Goal: Task Accomplishment & Management: Manage account settings

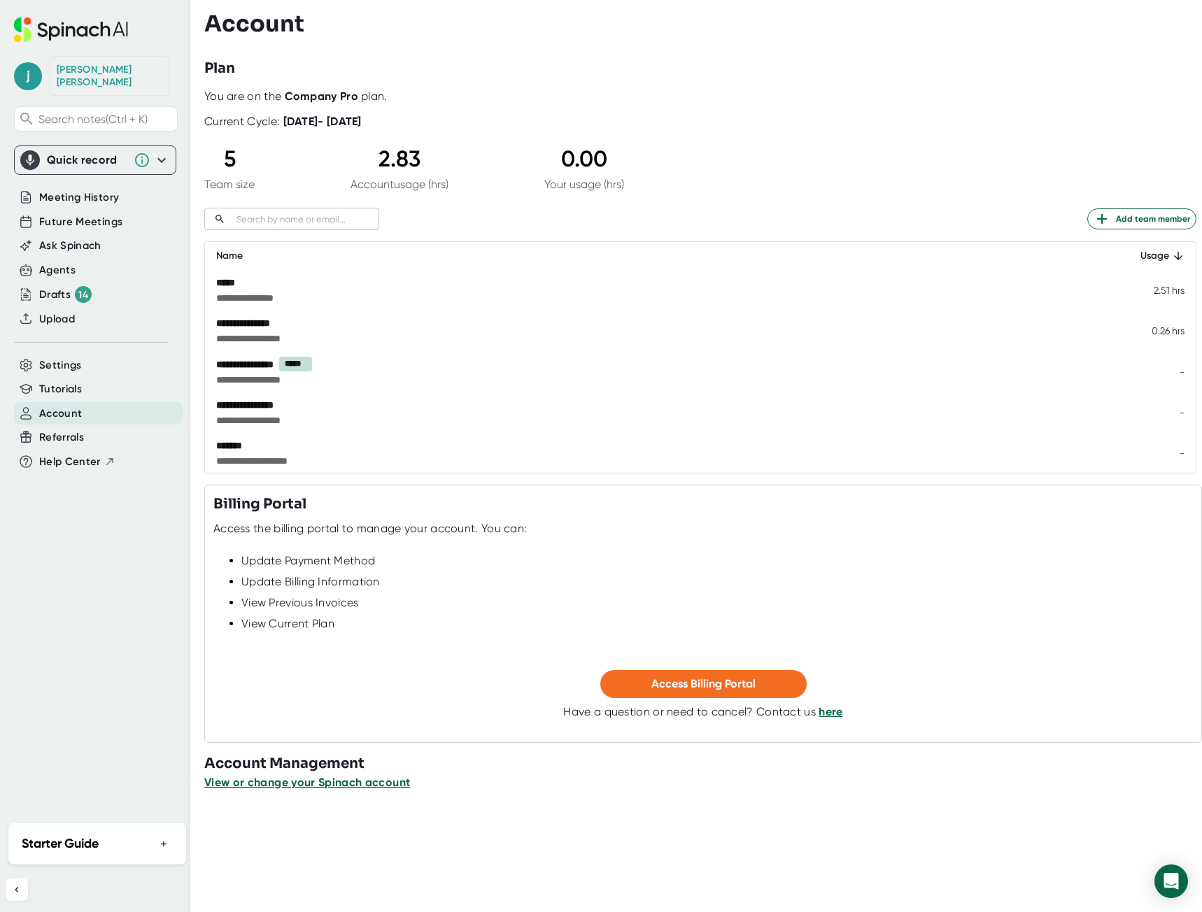
click at [318, 779] on span "View or change your Spinach account" at bounding box center [307, 782] width 206 height 13
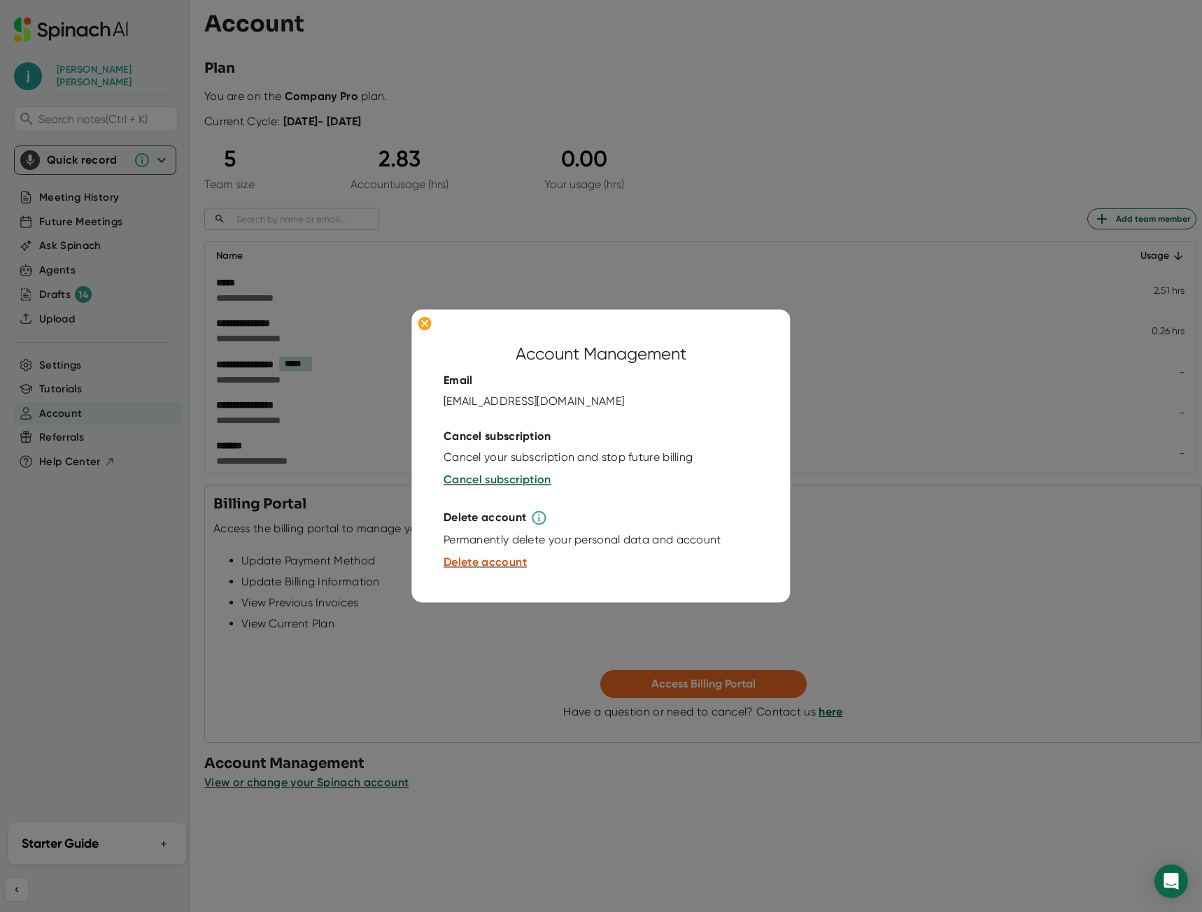
drag, startPoint x: 80, startPoint y: 537, endPoint x: 94, endPoint y: 517, distance: 24.3
click at [80, 536] on div at bounding box center [601, 456] width 1202 height 912
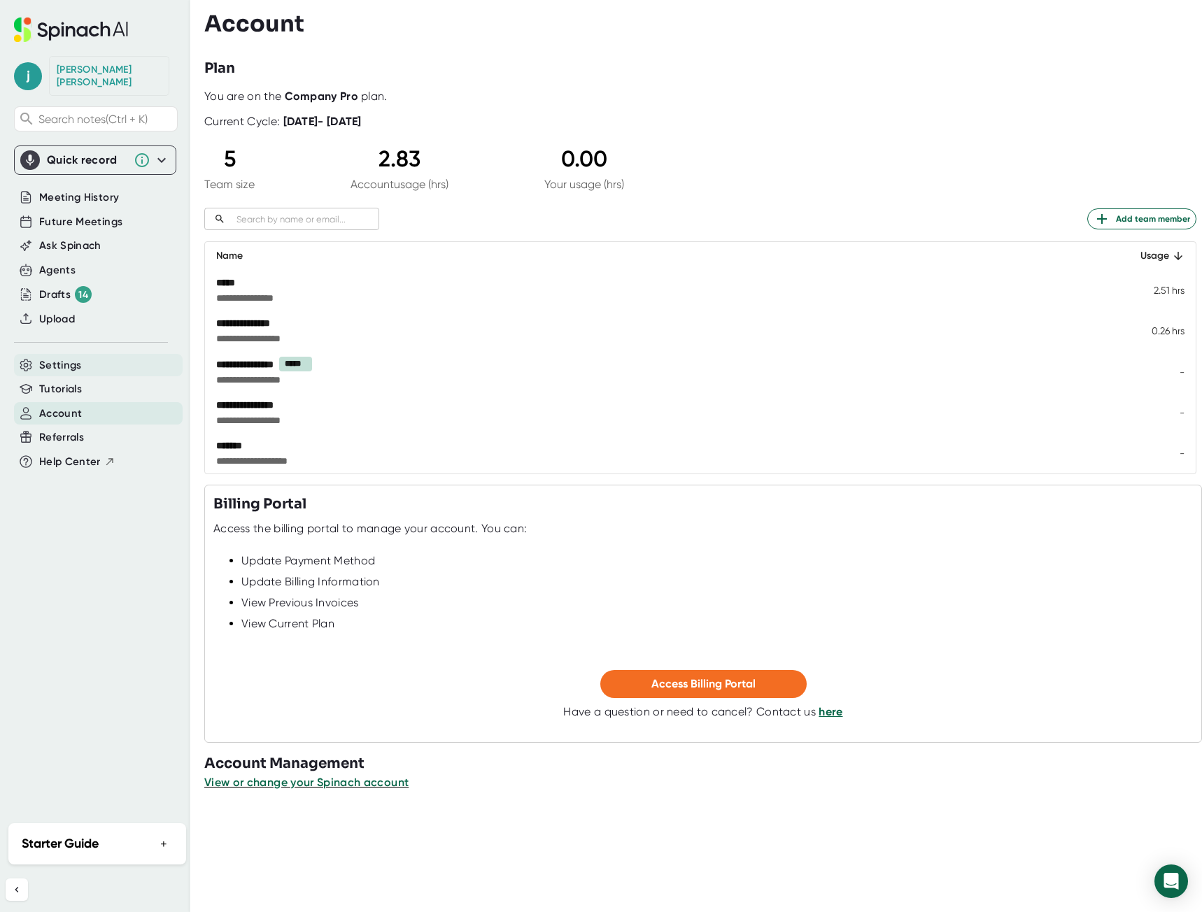
click at [68, 357] on span "Settings" at bounding box center [60, 365] width 43 height 16
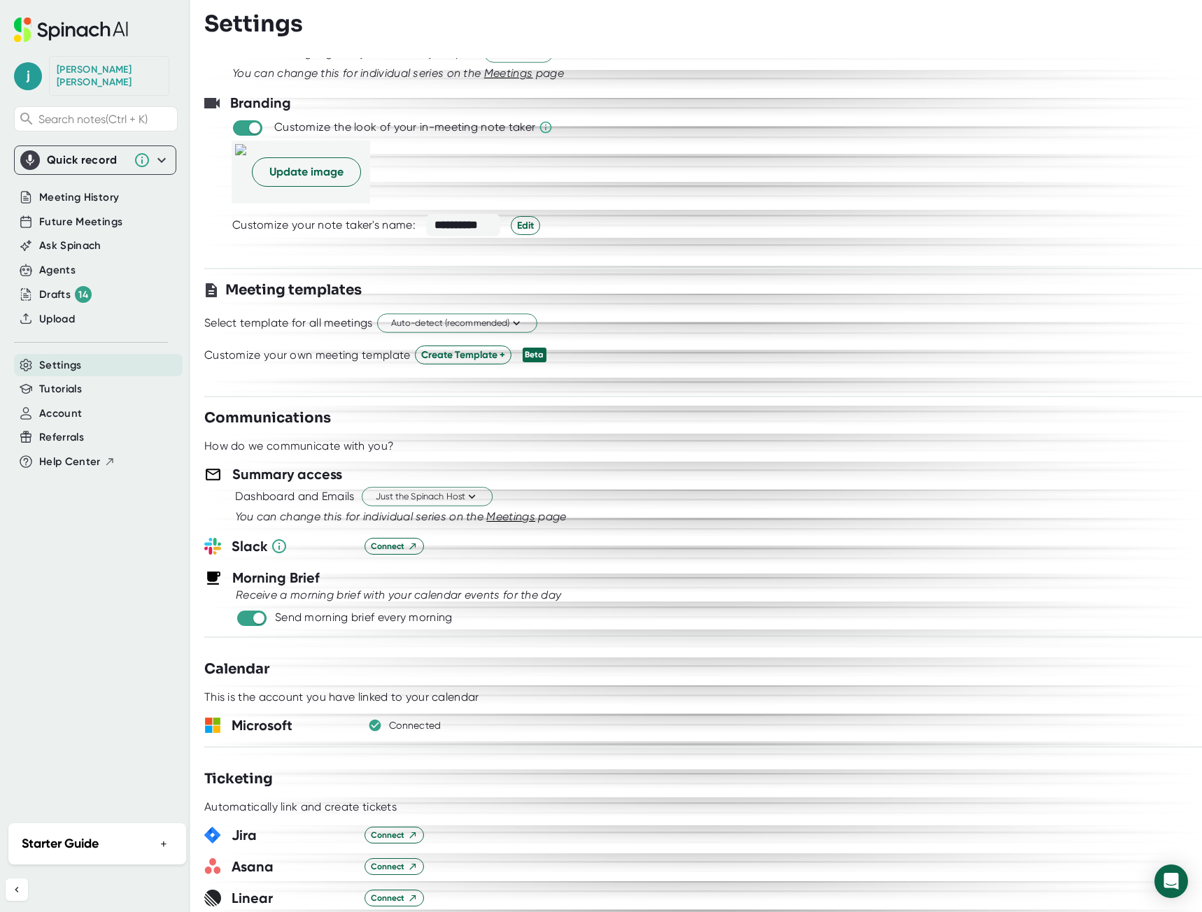
scroll to position [280, 0]
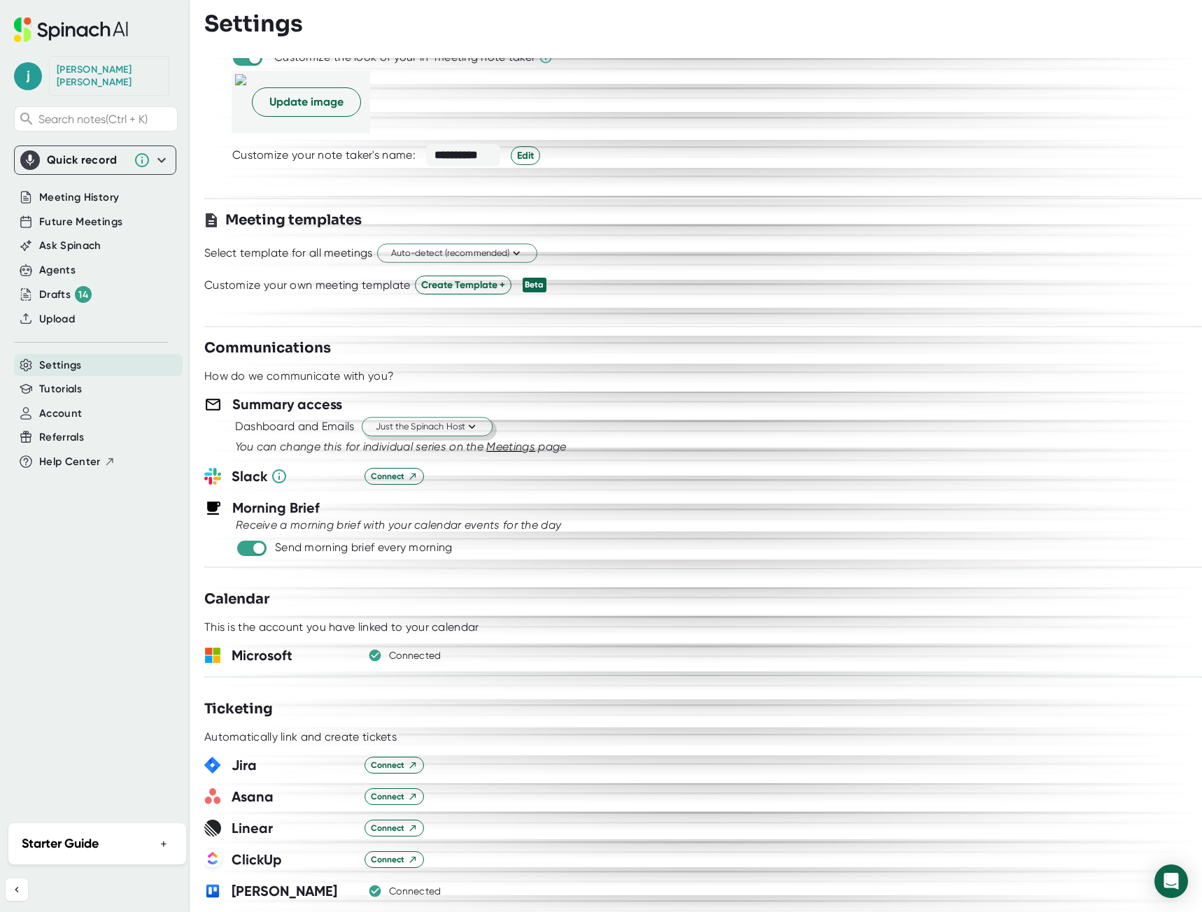
click at [471, 428] on icon at bounding box center [471, 426] width 13 height 13
click at [442, 478] on div "Just the Spinach Host" at bounding box center [412, 480] width 161 height 25
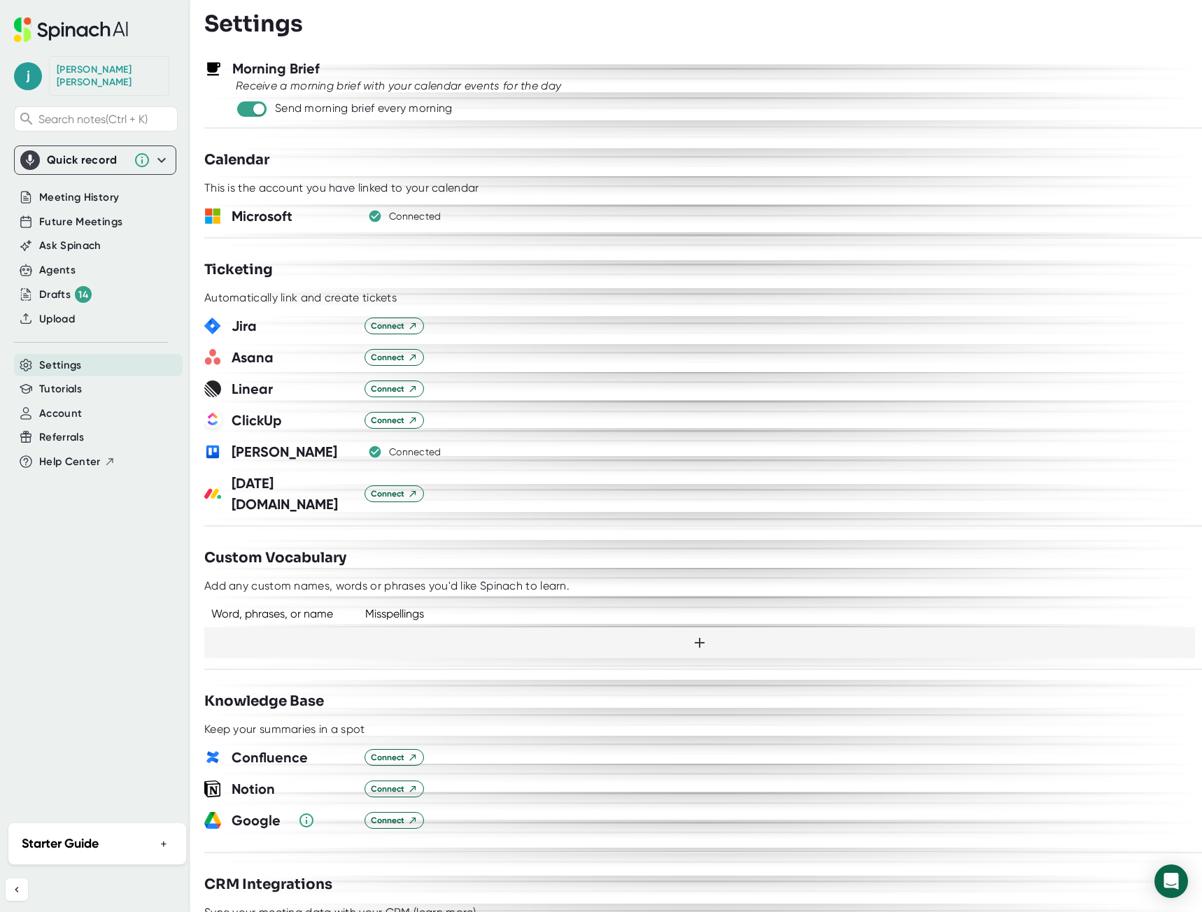
scroll to position [718, 0]
click at [80, 190] on span "Meeting History" at bounding box center [79, 198] width 80 height 16
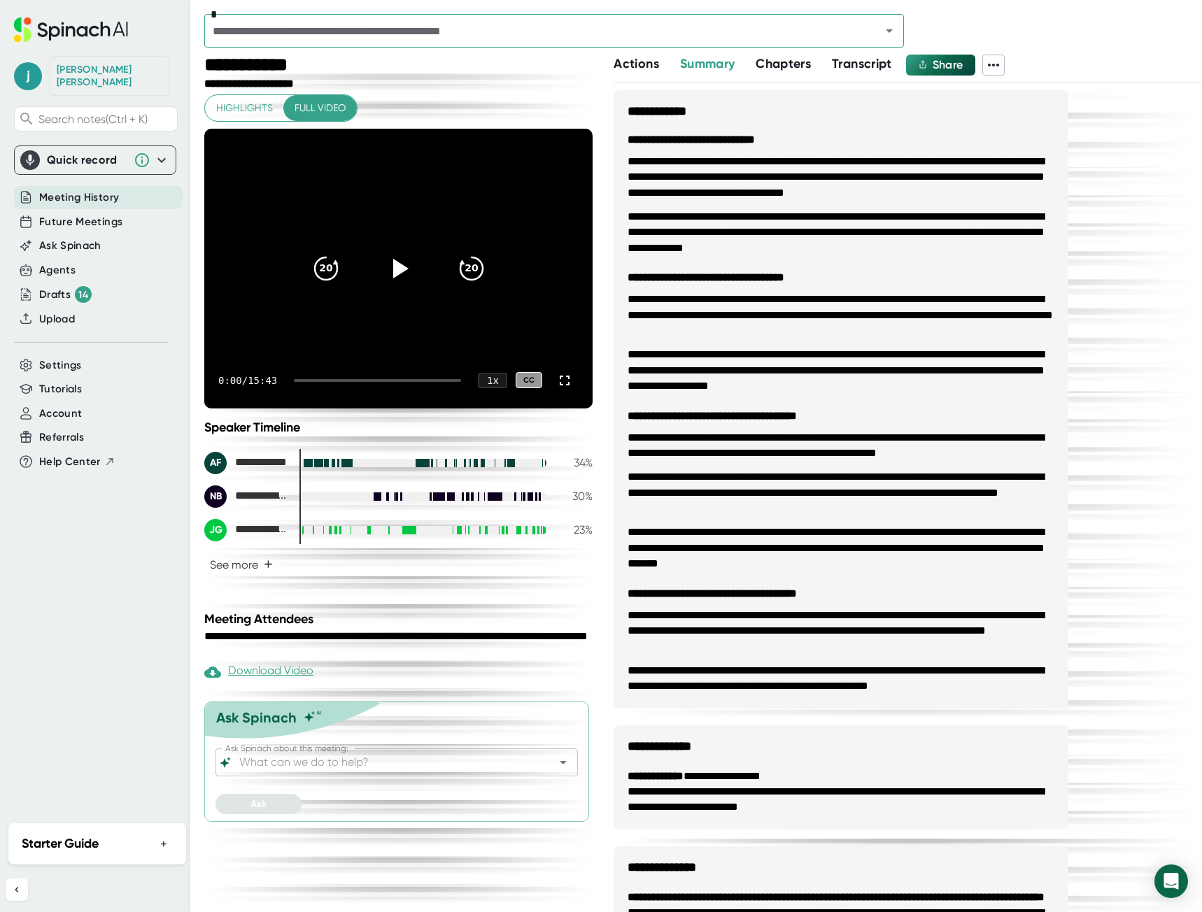
click at [995, 66] on icon at bounding box center [993, 65] width 17 height 17
click at [71, 357] on div at bounding box center [601, 456] width 1202 height 912
click at [71, 357] on span "Settings" at bounding box center [60, 365] width 43 height 16
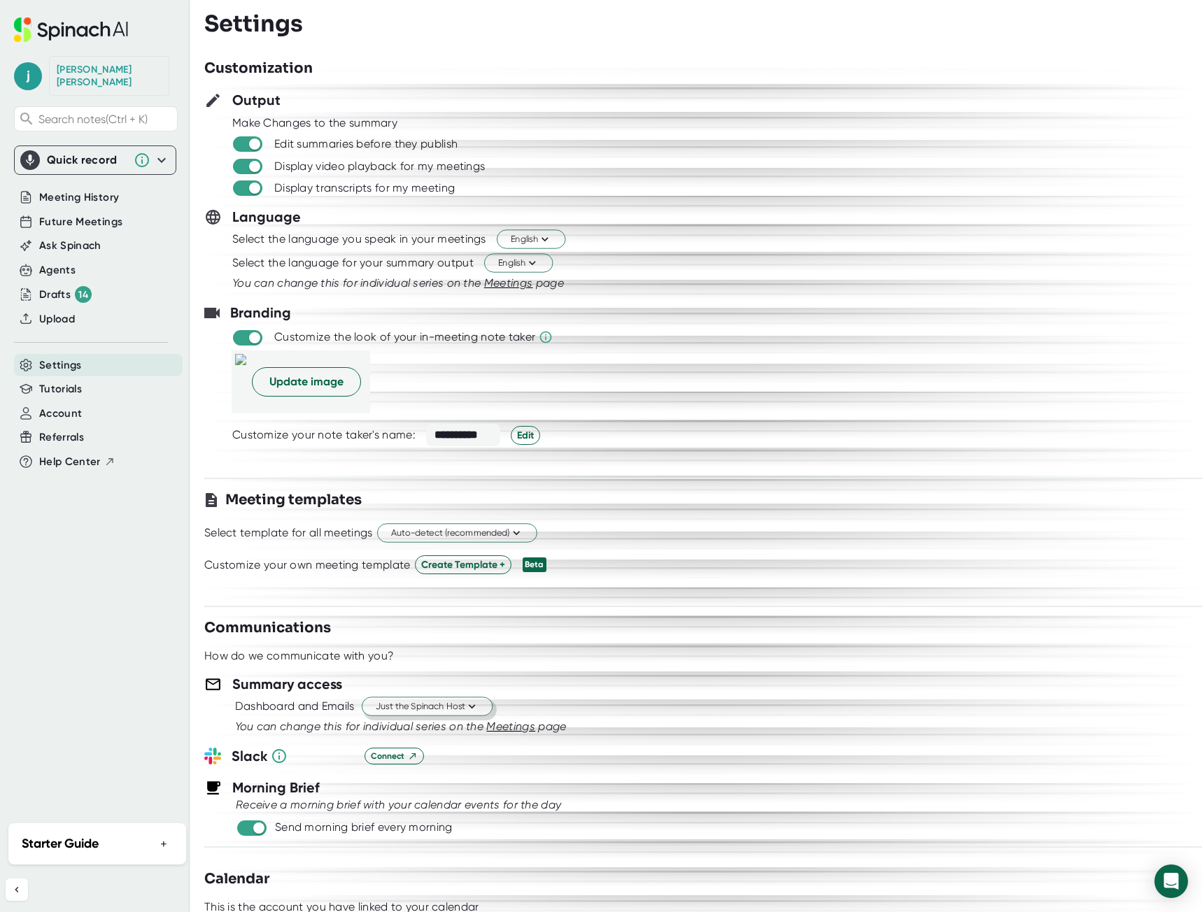
click at [453, 710] on span "Just the Spinach Host" at bounding box center [427, 706] width 103 height 13
click at [662, 635] on div at bounding box center [601, 456] width 1202 height 912
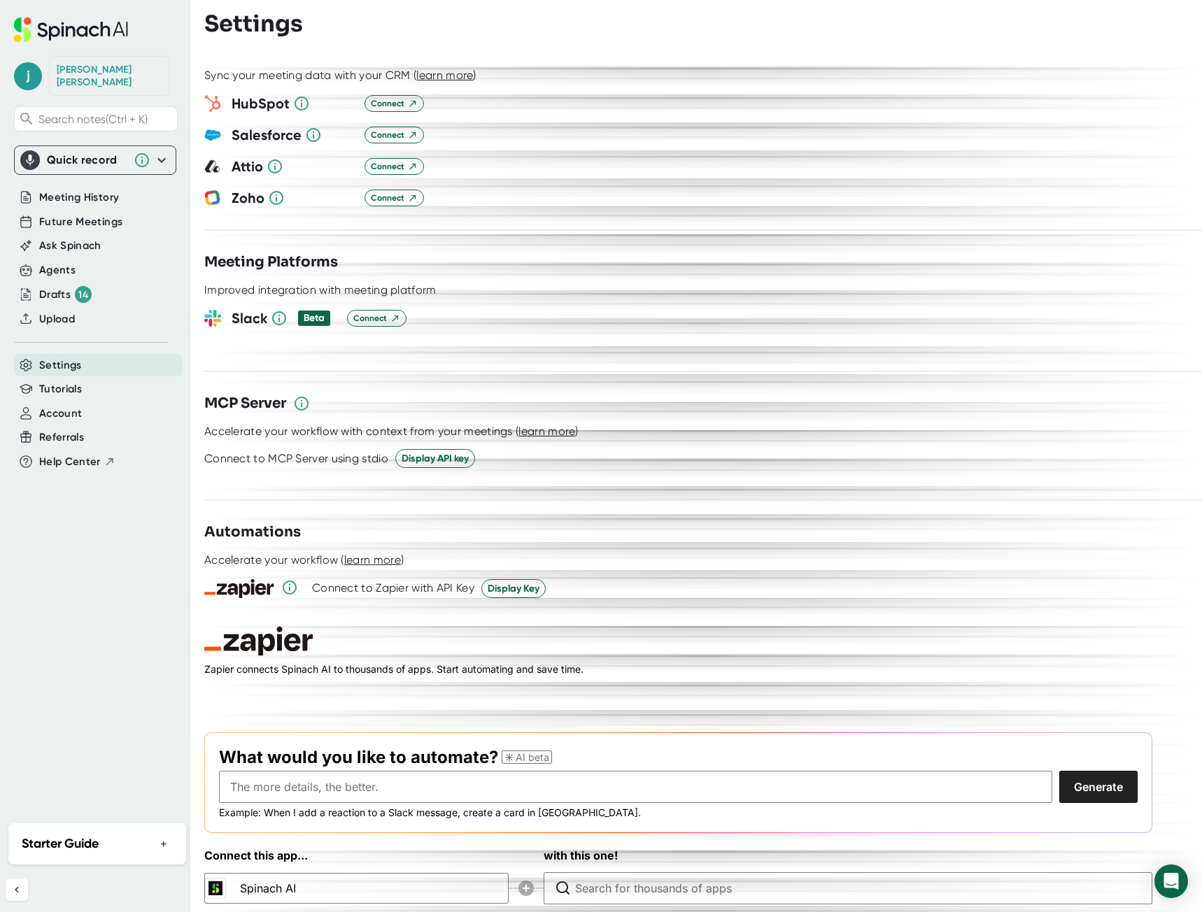
scroll to position [1557, 0]
click at [101, 190] on span "Meeting History" at bounding box center [79, 198] width 80 height 16
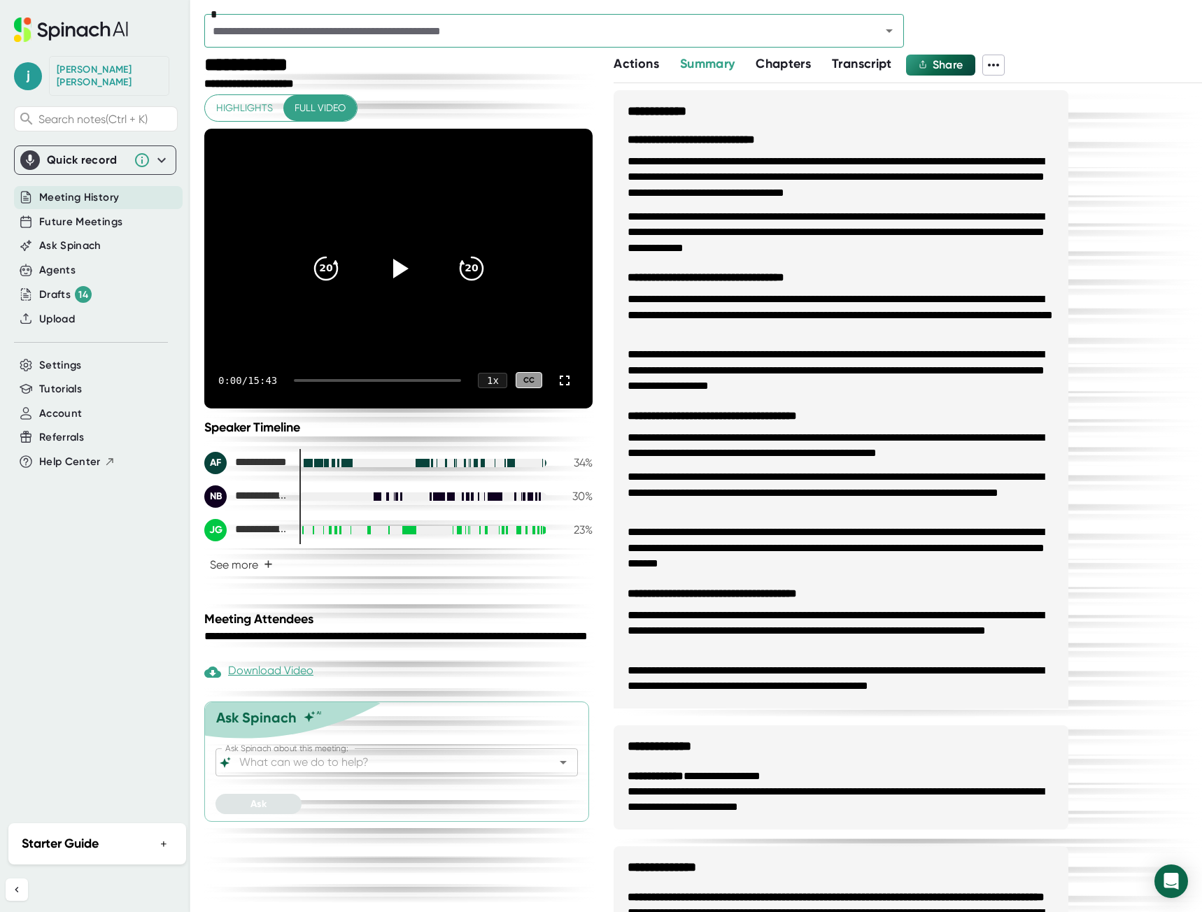
click at [993, 69] on icon at bounding box center [993, 65] width 17 height 17
click at [65, 288] on div at bounding box center [601, 456] width 1202 height 912
click at [65, 288] on div "Drafts 14" at bounding box center [65, 294] width 52 height 17
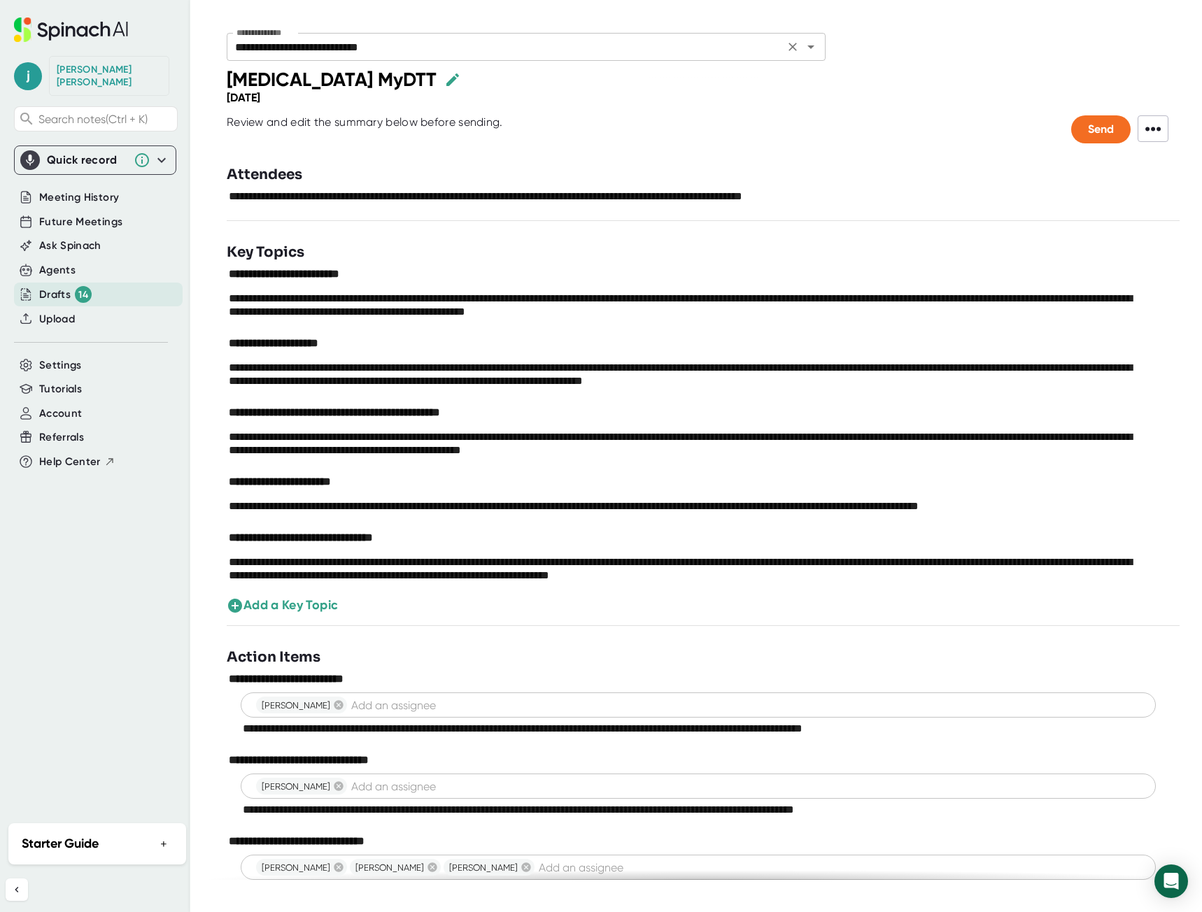
click at [469, 46] on input "**********" at bounding box center [505, 47] width 549 height 20
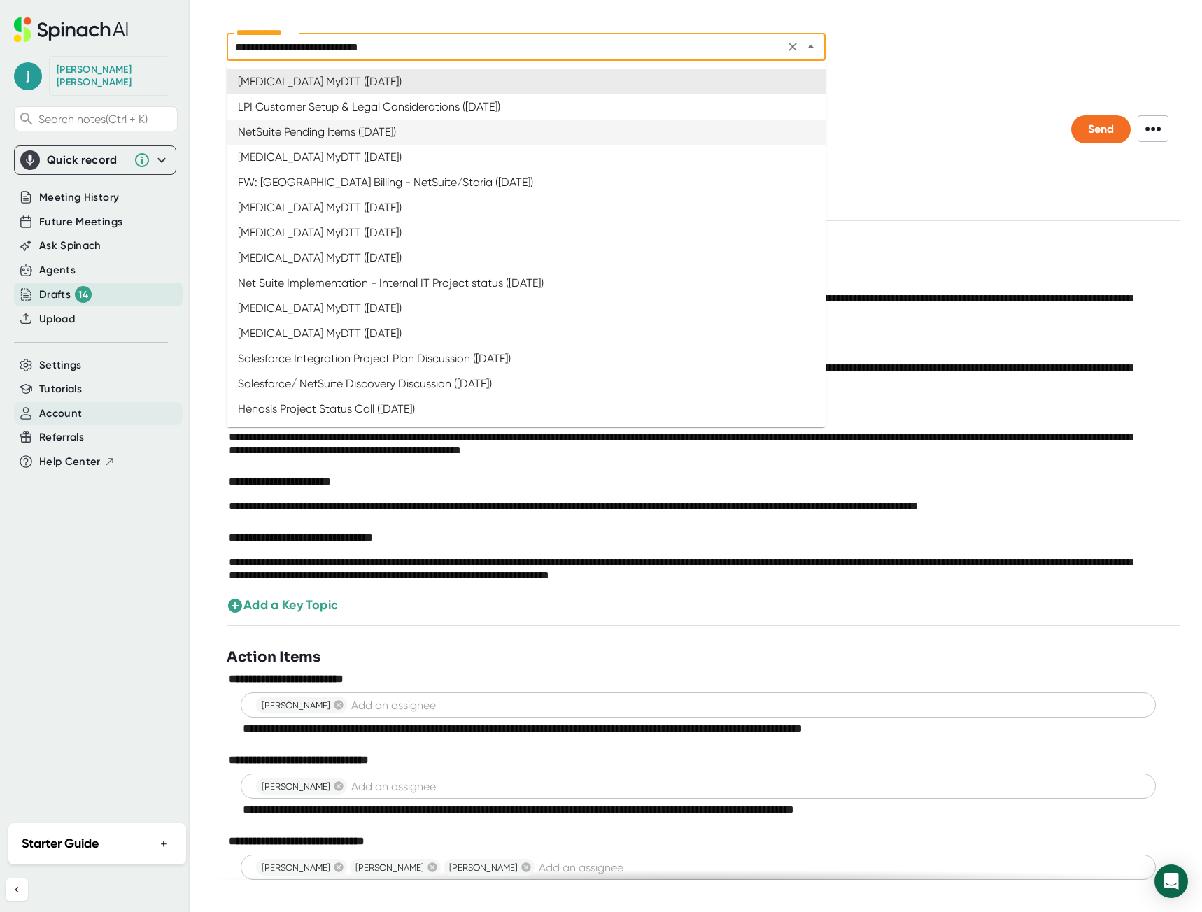
click at [75, 406] on span "Account" at bounding box center [60, 414] width 43 height 16
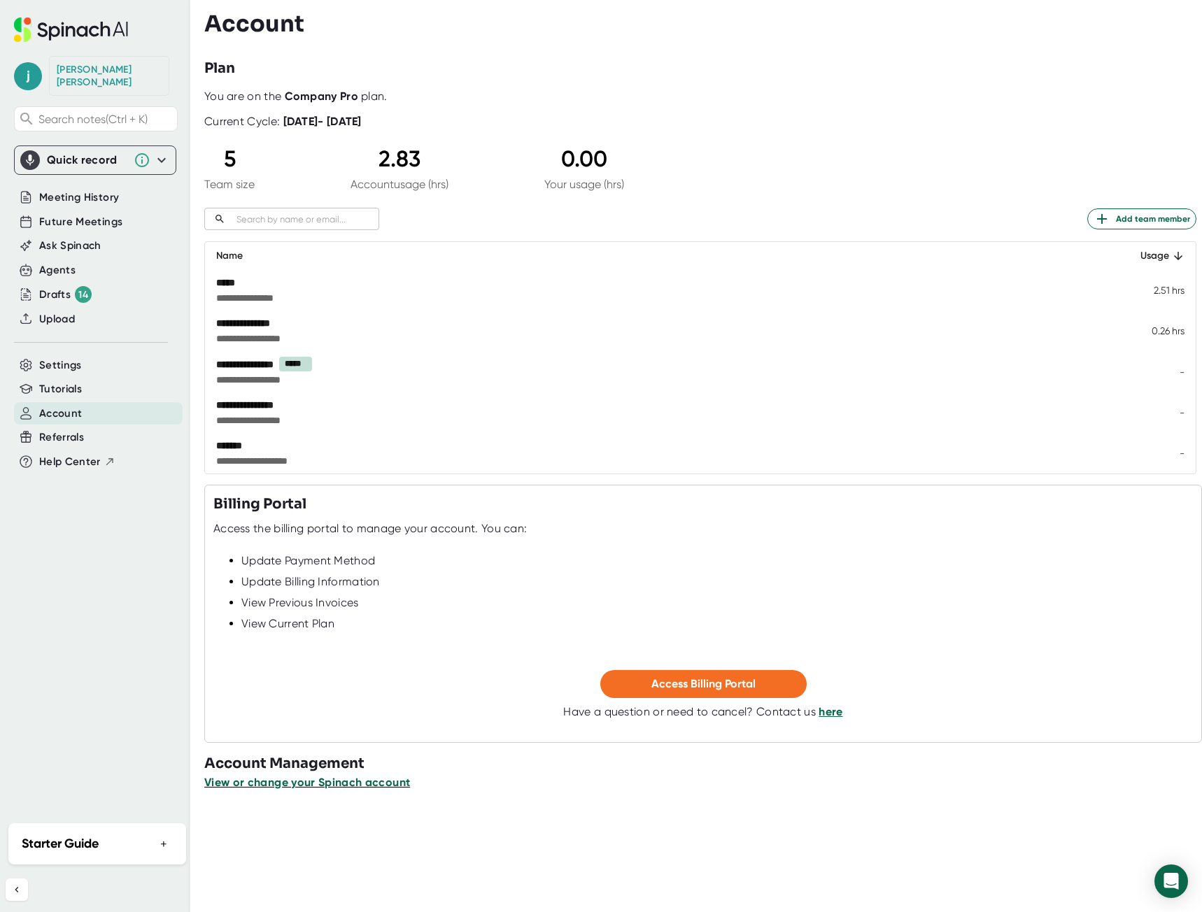
click at [401, 781] on span "View or change your Spinach account" at bounding box center [307, 782] width 206 height 13
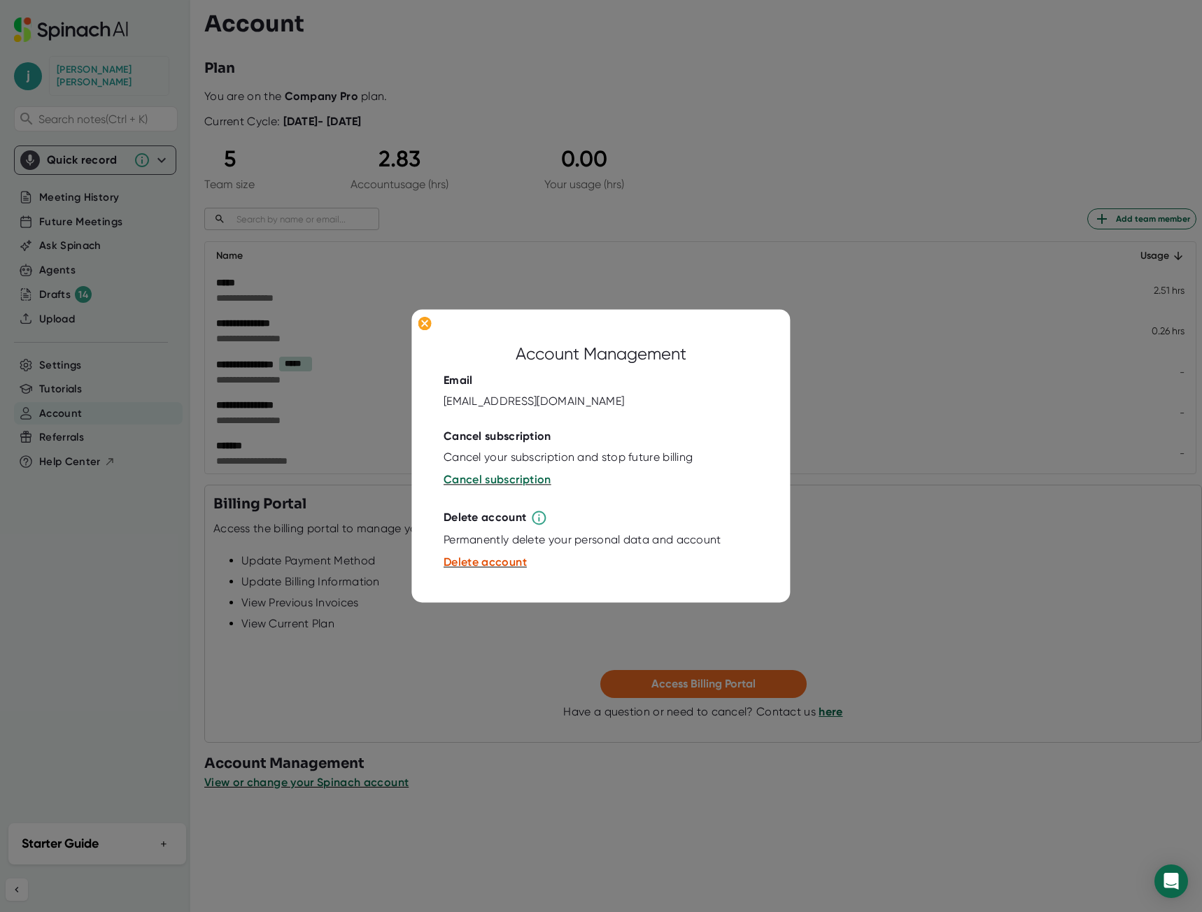
click at [982, 455] on div at bounding box center [601, 456] width 1202 height 912
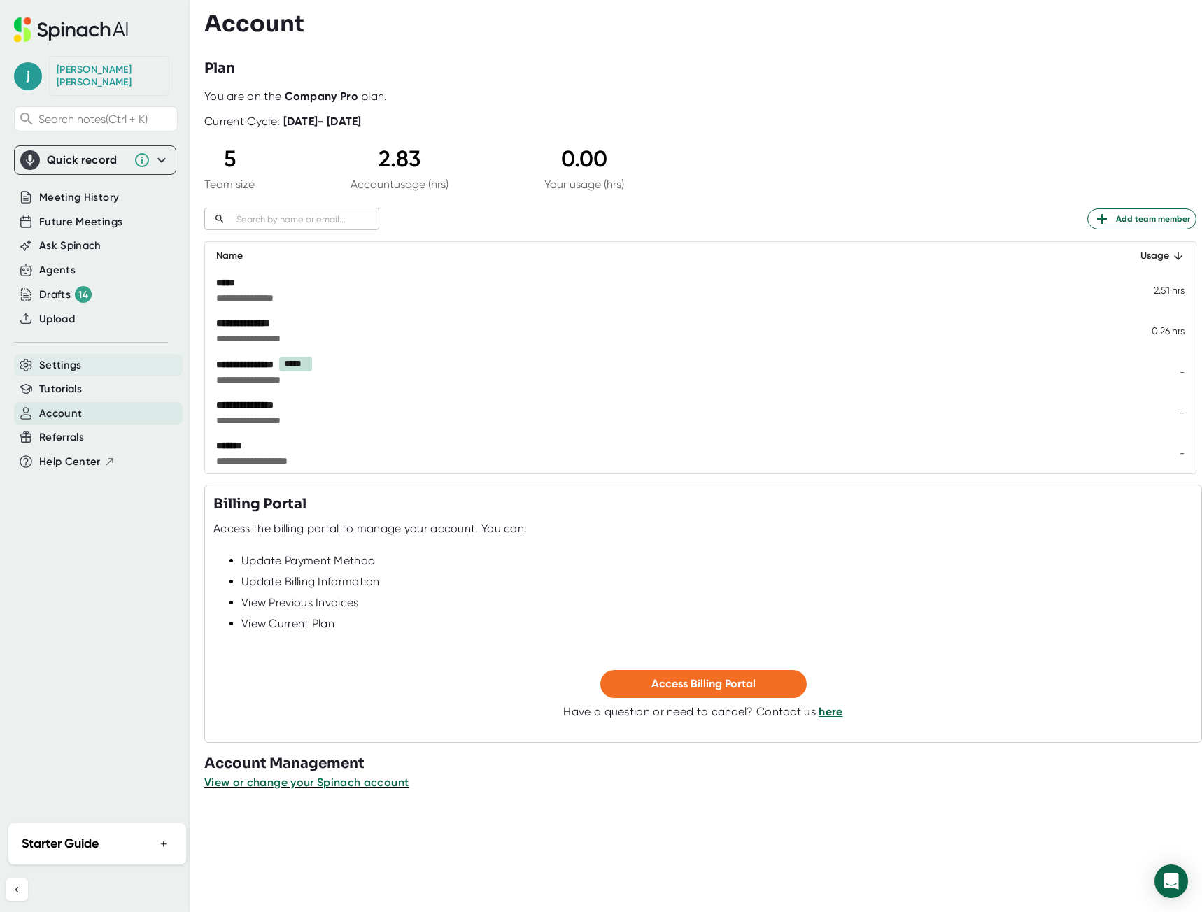
click at [60, 360] on span "Settings" at bounding box center [60, 365] width 43 height 16
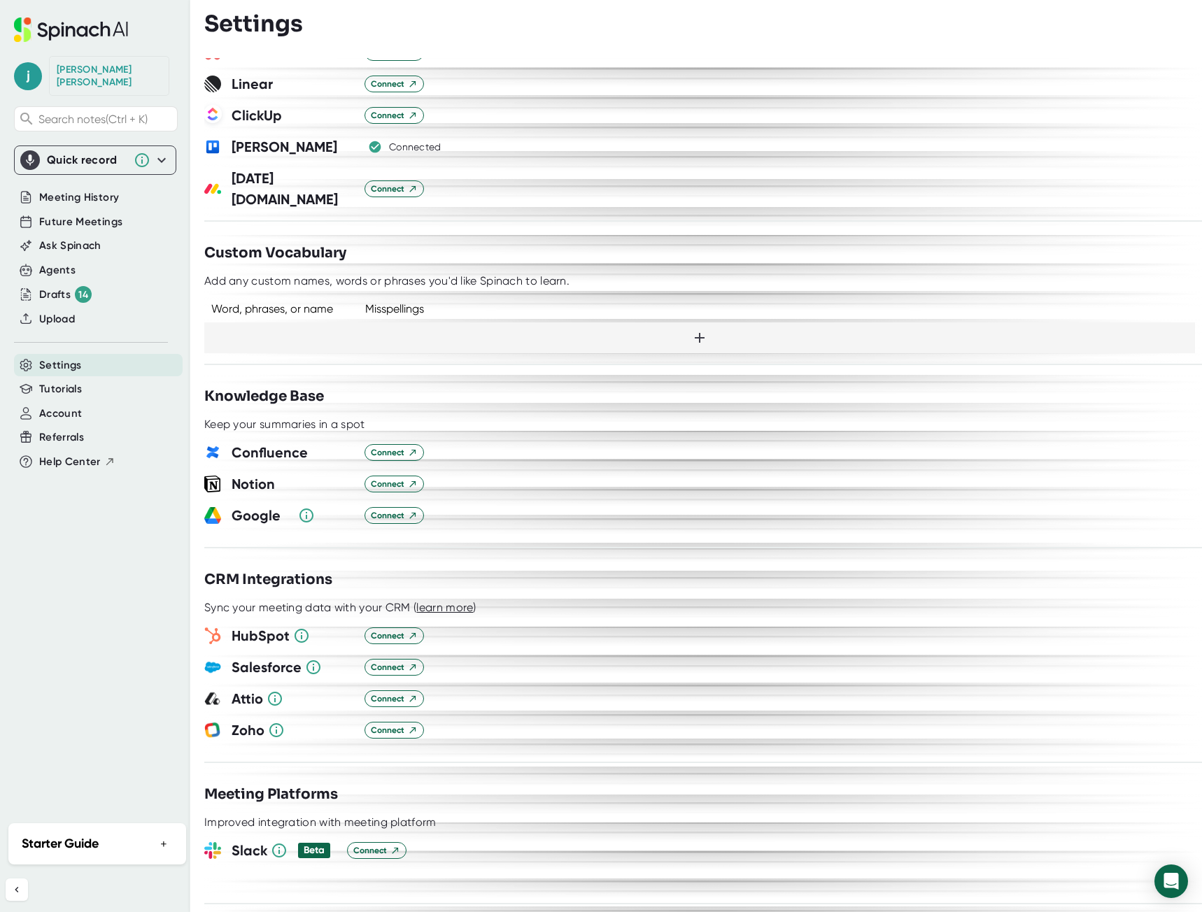
scroll to position [1049, 0]
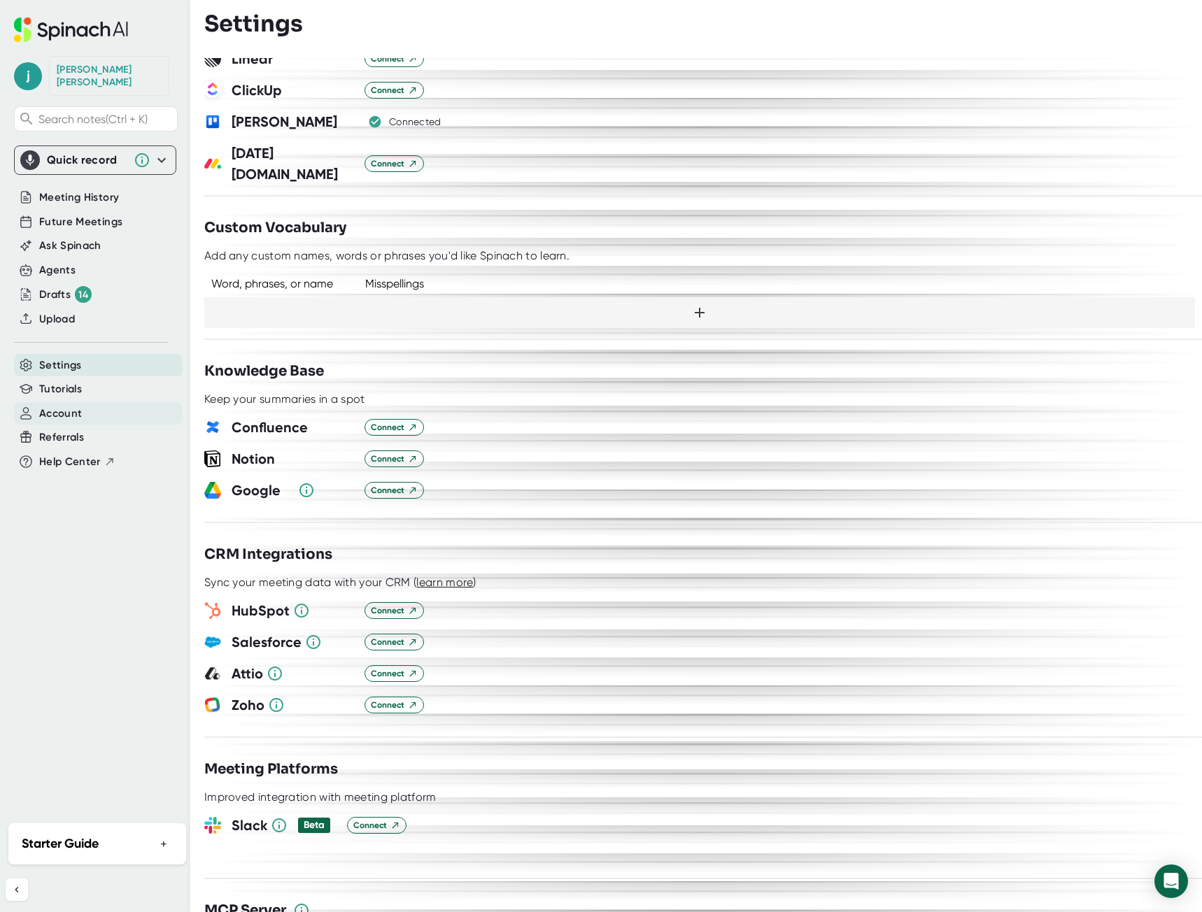
click at [54, 406] on span "Account" at bounding box center [60, 414] width 43 height 16
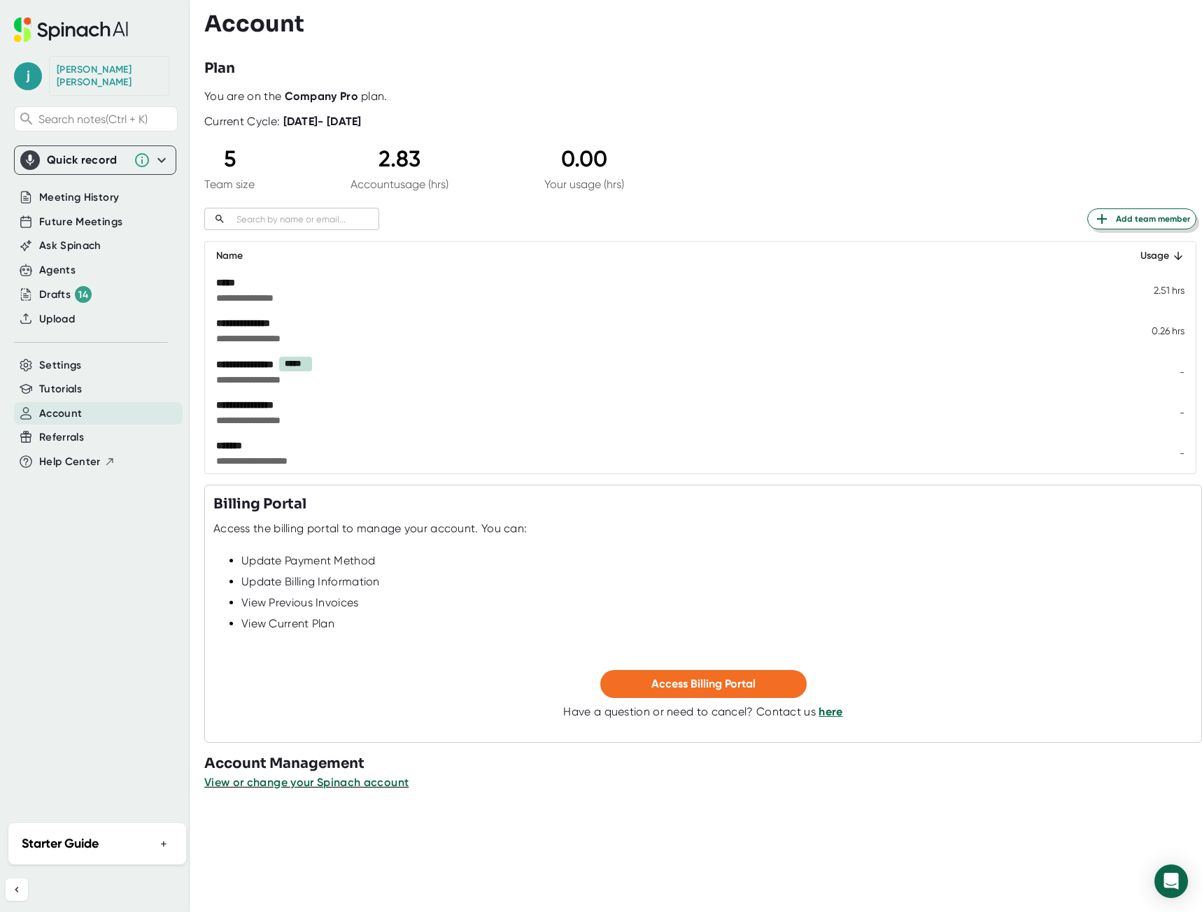
click at [1159, 217] on span "Add team member" at bounding box center [1141, 219] width 97 height 17
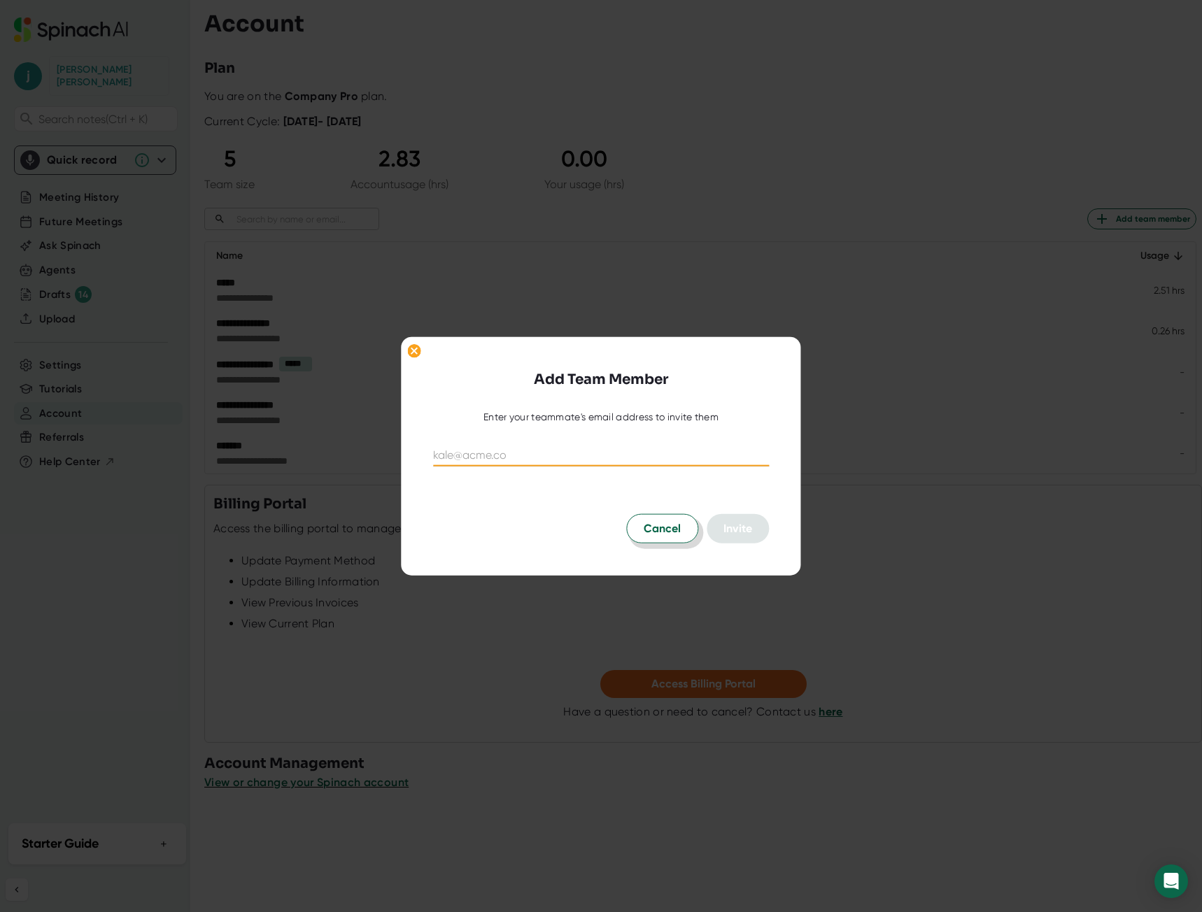
click at [657, 530] on span "Cancel" at bounding box center [662, 528] width 37 height 17
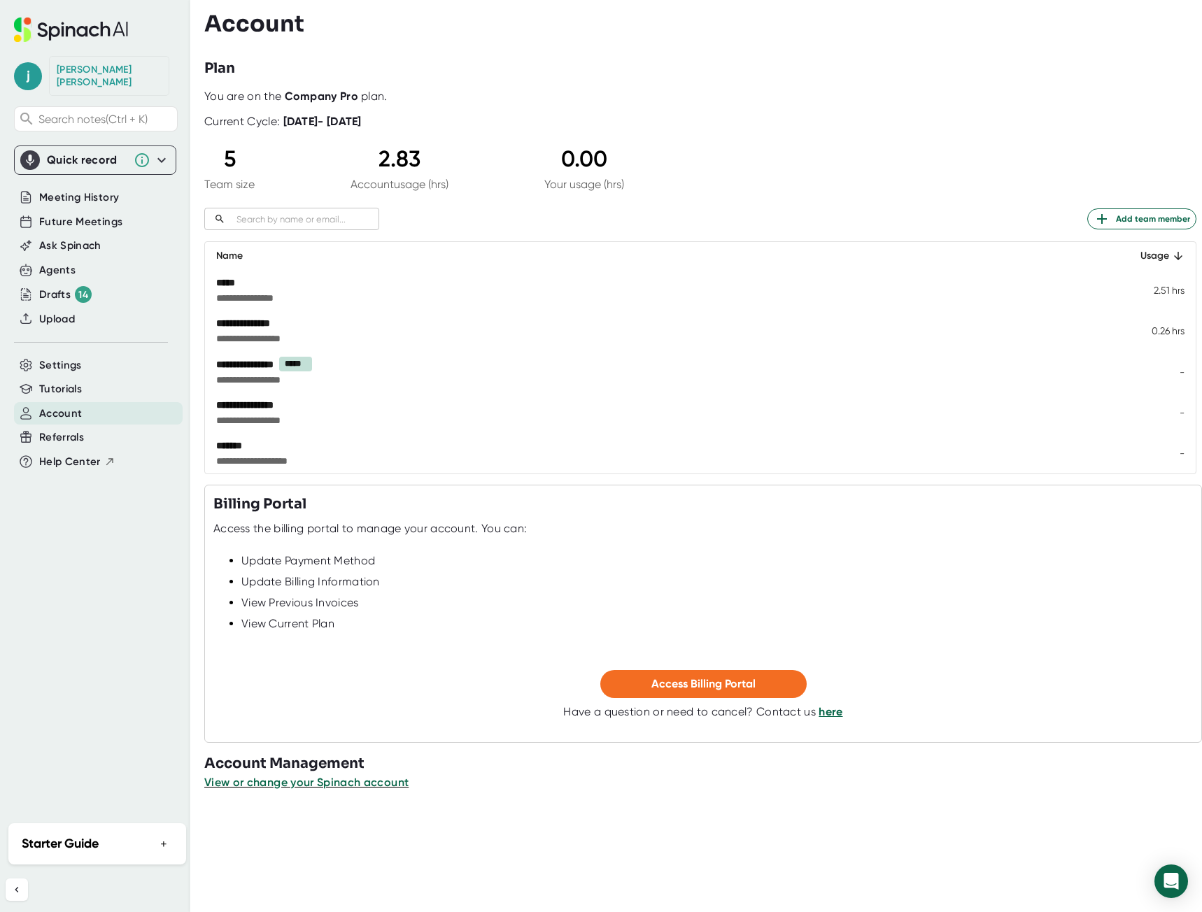
click at [306, 380] on span "**********" at bounding box center [532, 380] width 632 height 14
click at [290, 332] on span "**********" at bounding box center [532, 339] width 632 height 14
click at [274, 320] on div "**********" at bounding box center [532, 323] width 632 height 14
click at [23, 74] on span "j" at bounding box center [28, 76] width 28 height 28
click at [83, 127] on b "Edit Profile" at bounding box center [67, 132] width 45 height 12
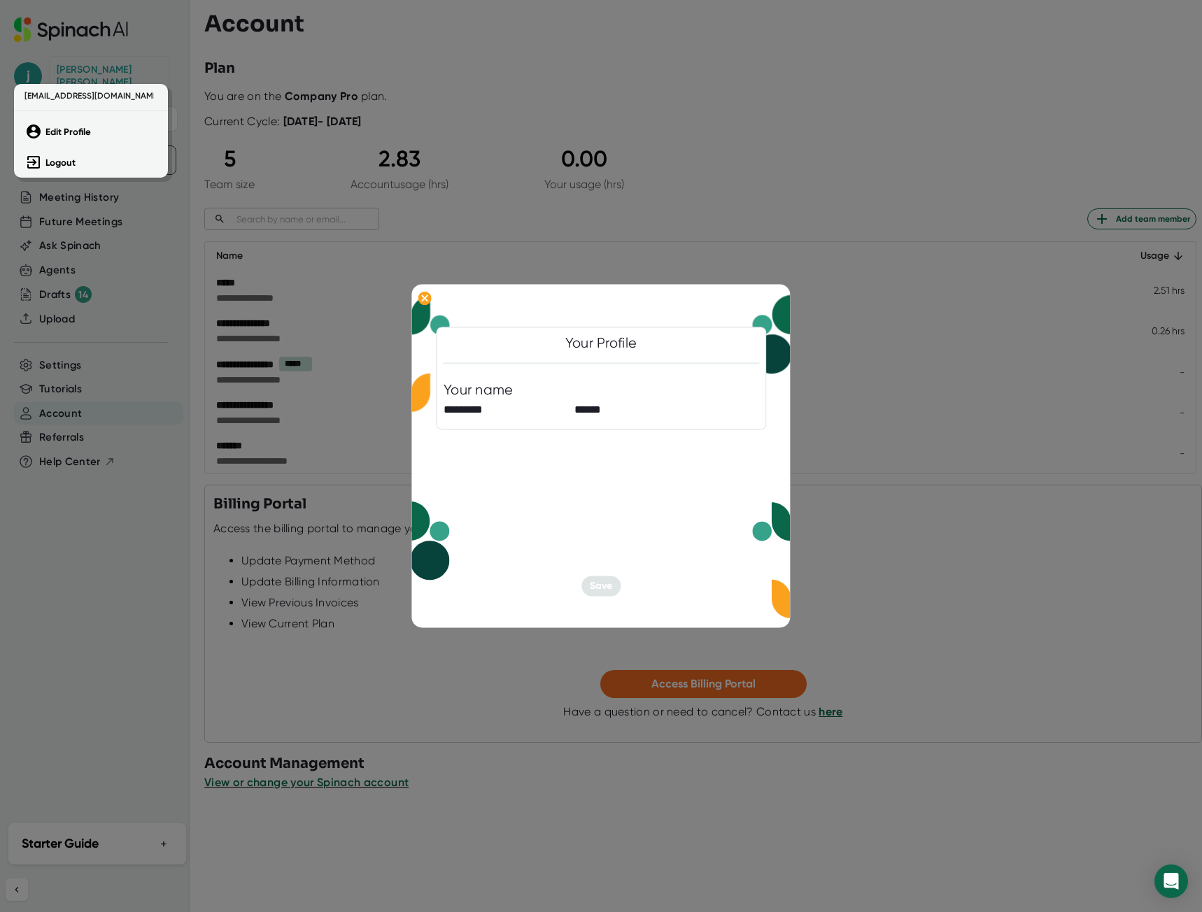
click at [891, 332] on div at bounding box center [601, 456] width 1202 height 912
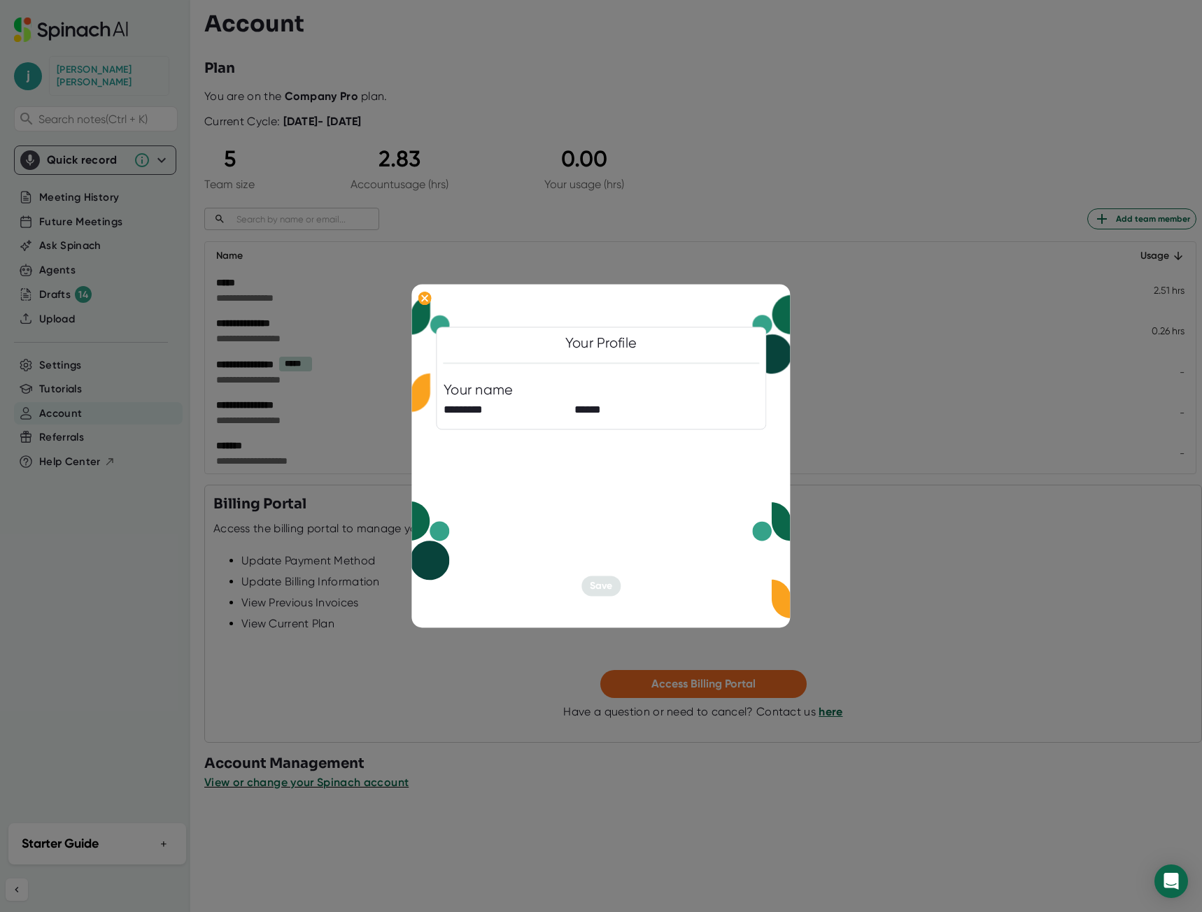
click at [369, 652] on div at bounding box center [601, 456] width 1202 height 912
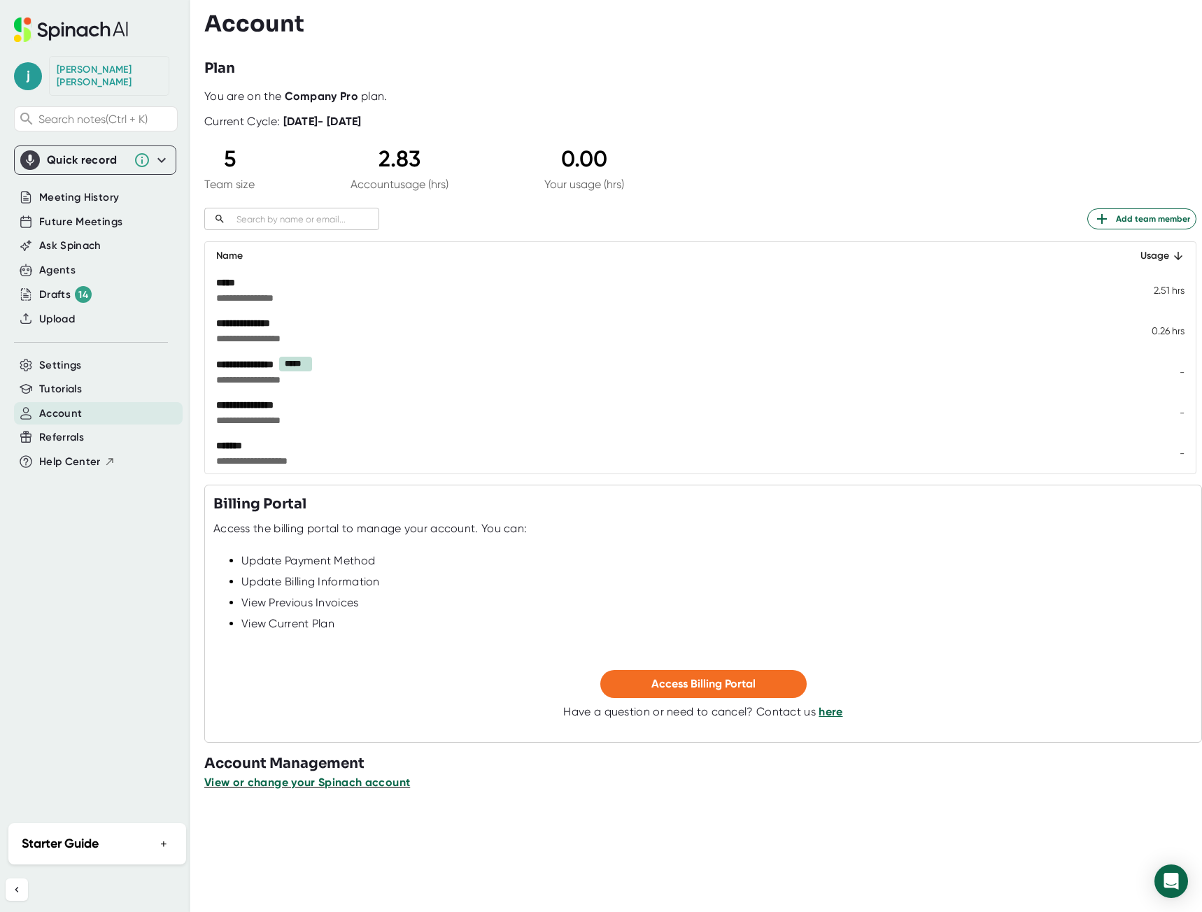
click at [339, 787] on span "View or change your Spinach account" at bounding box center [307, 782] width 206 height 13
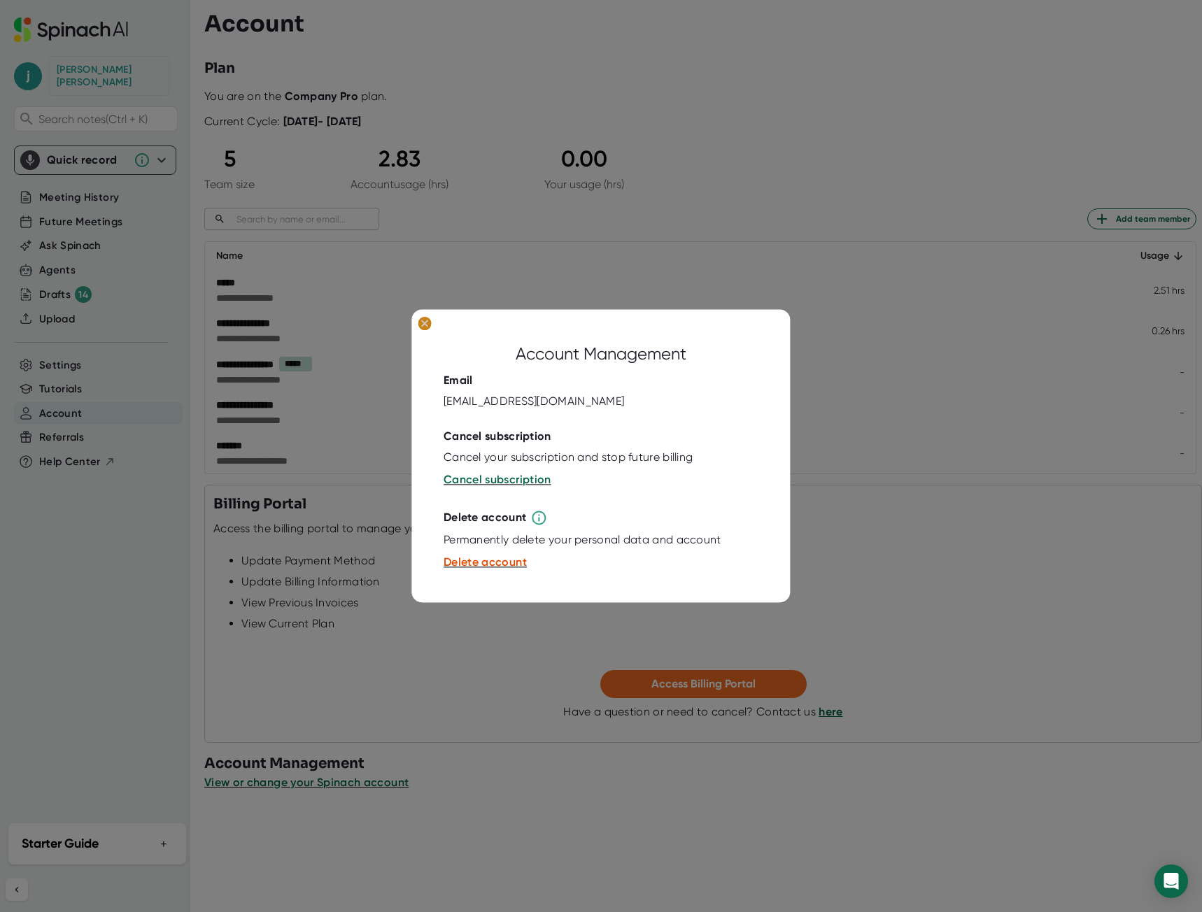
click at [426, 323] on icon at bounding box center [425, 323] width 6 height 6
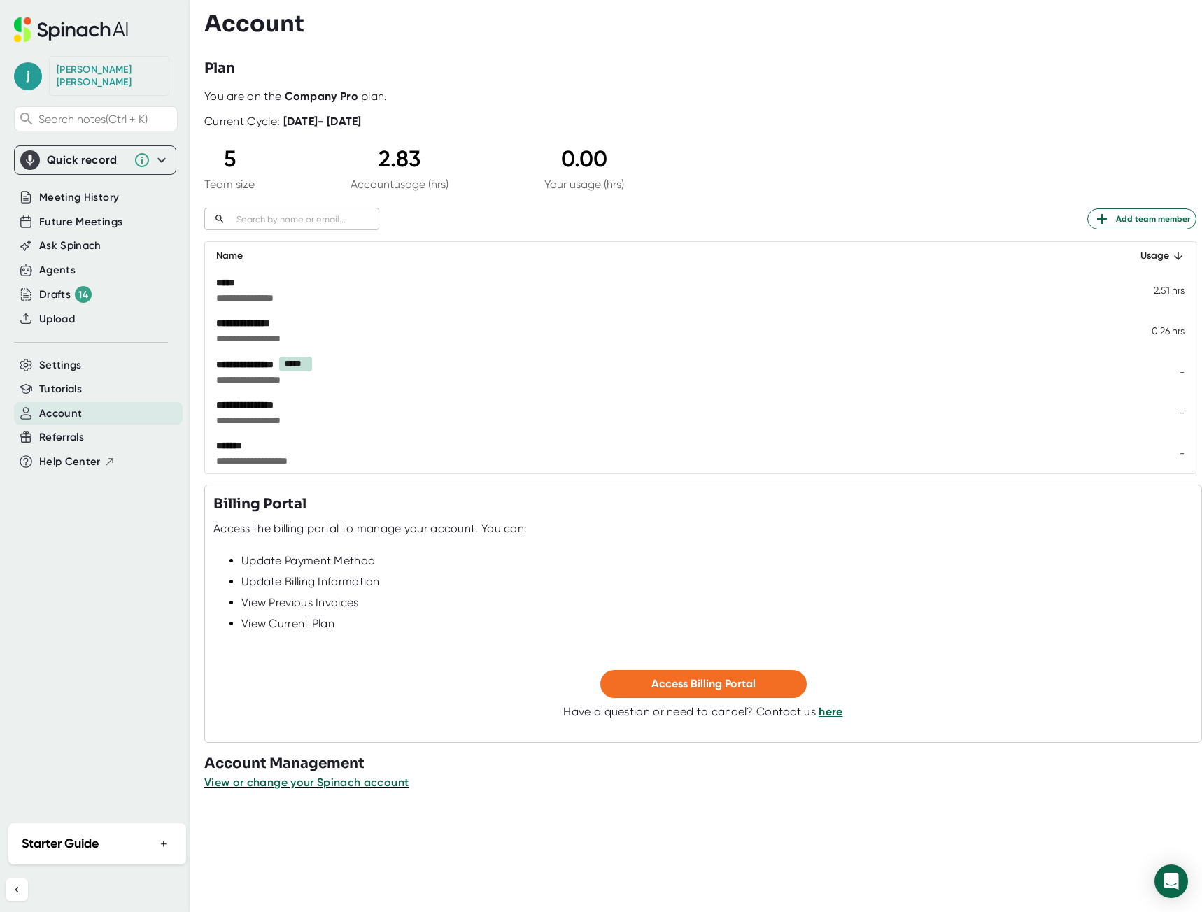
drag, startPoint x: 276, startPoint y: 456, endPoint x: 292, endPoint y: 408, distance: 50.9
click at [276, 453] on td "**********" at bounding box center [654, 453] width 899 height 41
click at [293, 404] on div "**********" at bounding box center [532, 405] width 632 height 14
click at [104, 214] on span "Future Meetings" at bounding box center [80, 222] width 83 height 16
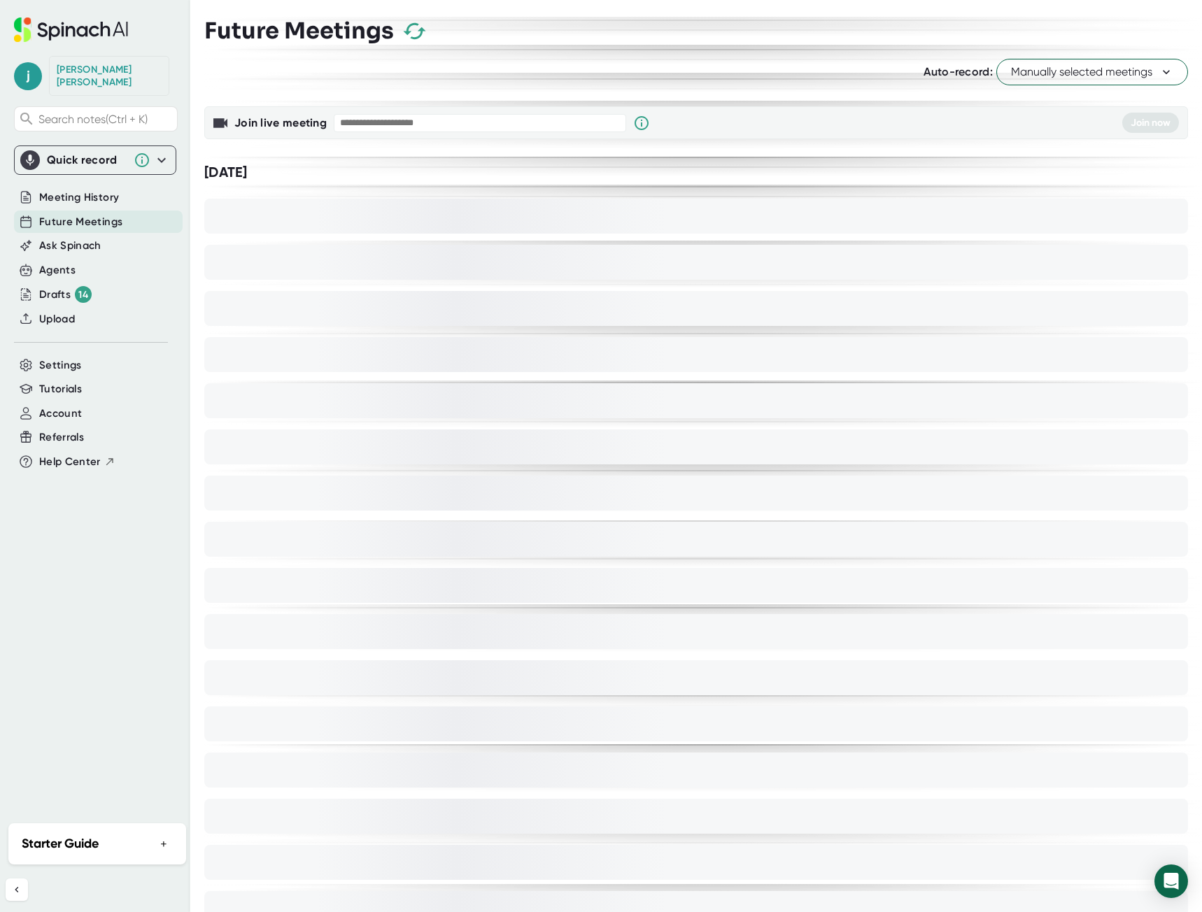
click at [159, 155] on icon at bounding box center [161, 160] width 17 height 17
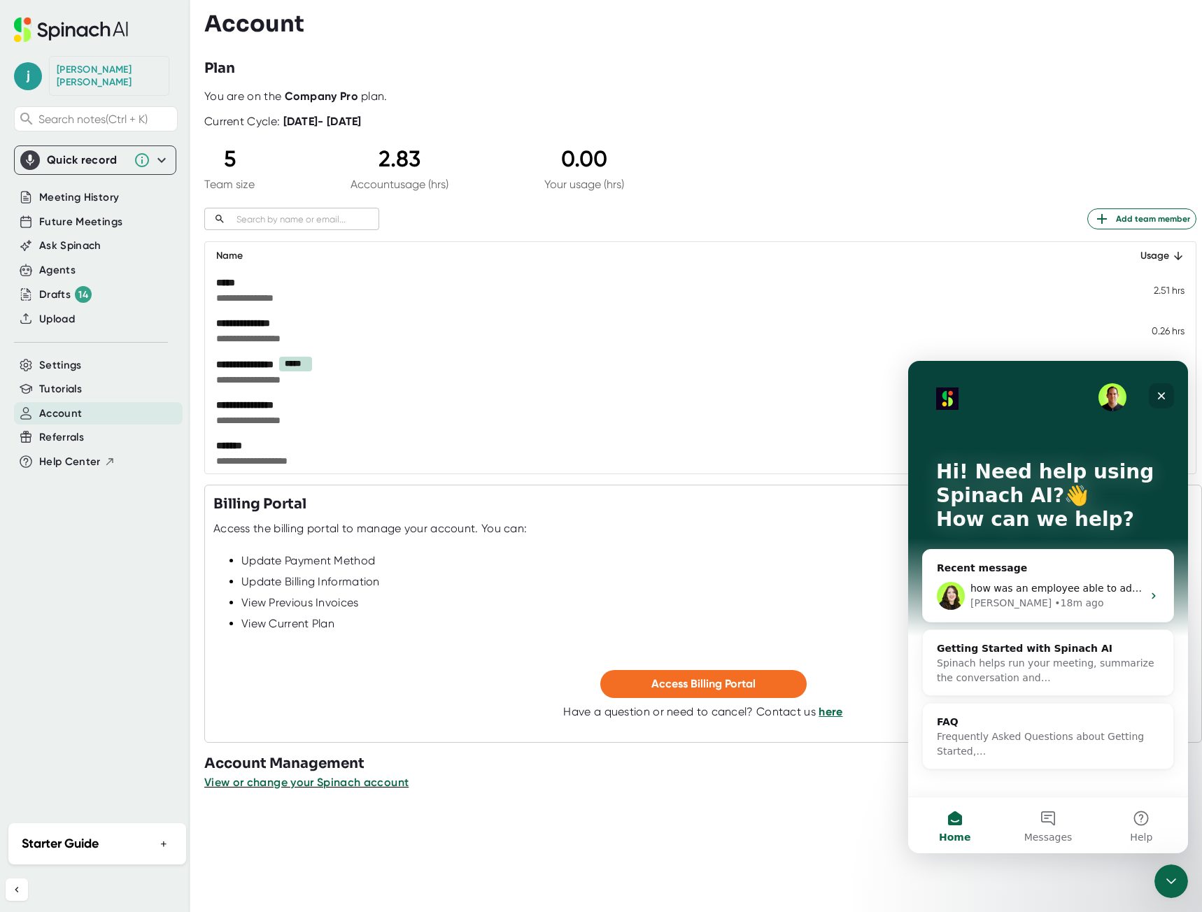
click at [1162, 390] on div "Close" at bounding box center [1161, 395] width 25 height 25
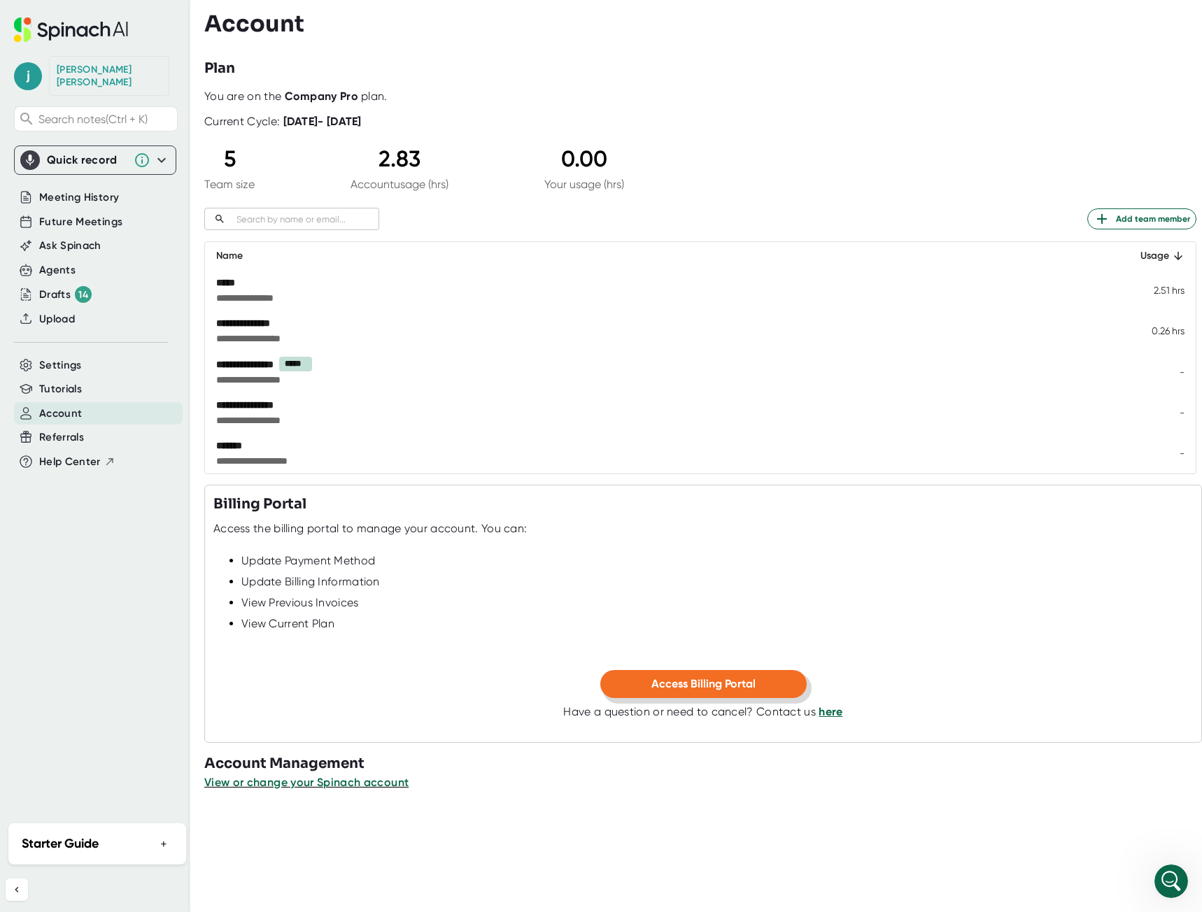
click at [721, 679] on span "Access Billing Portal" at bounding box center [703, 683] width 104 height 13
